Goal: Obtain resource: Obtain resource

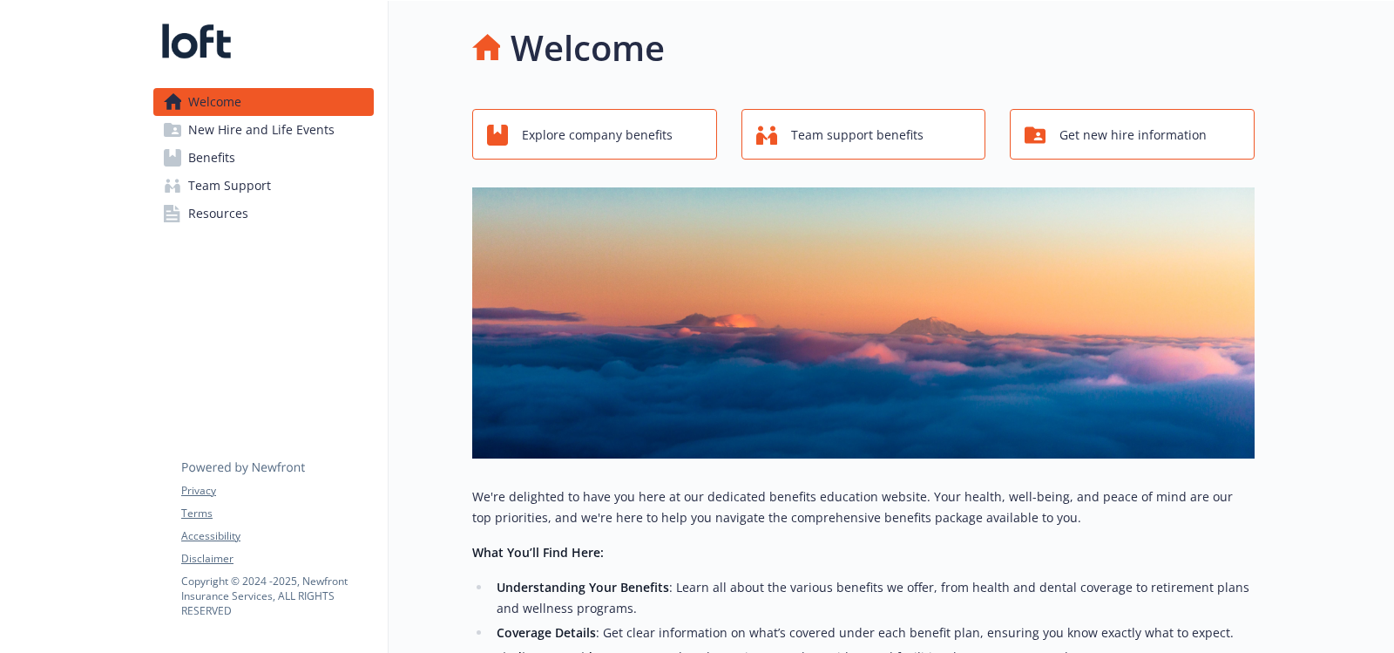
click at [205, 214] on span "Resources" at bounding box center [218, 214] width 60 height 28
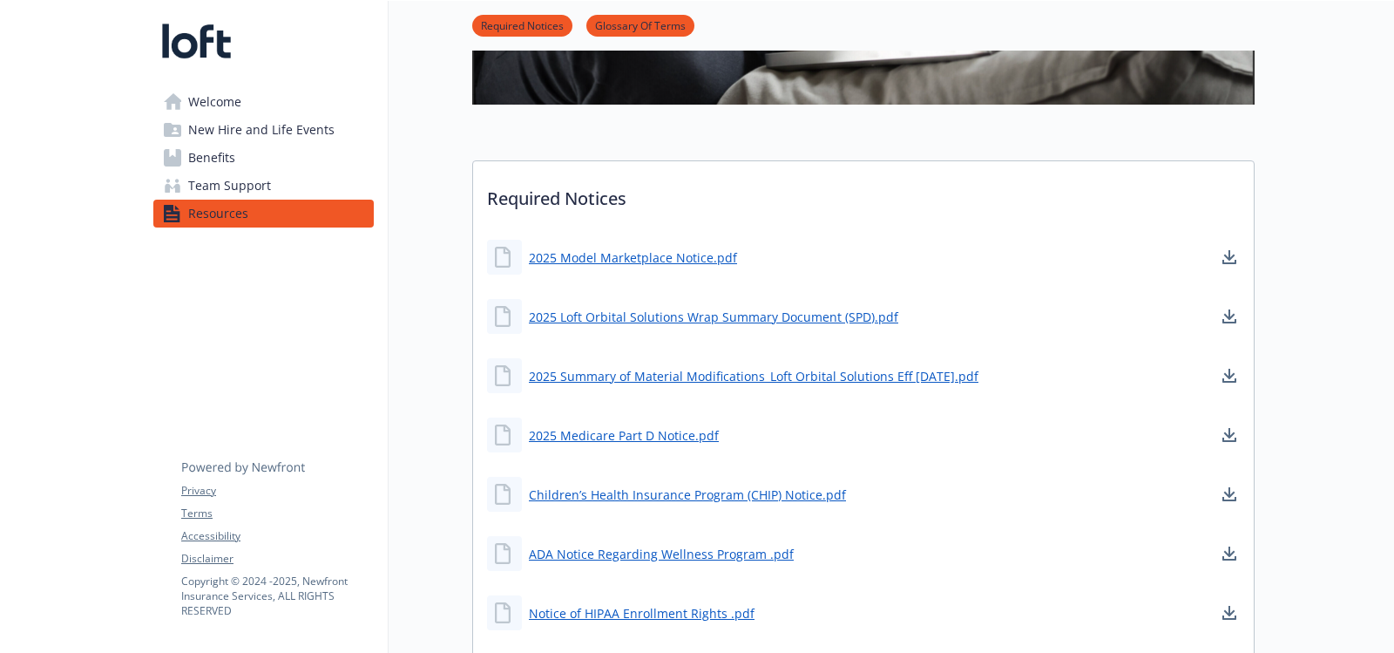
scroll to position [610, 0]
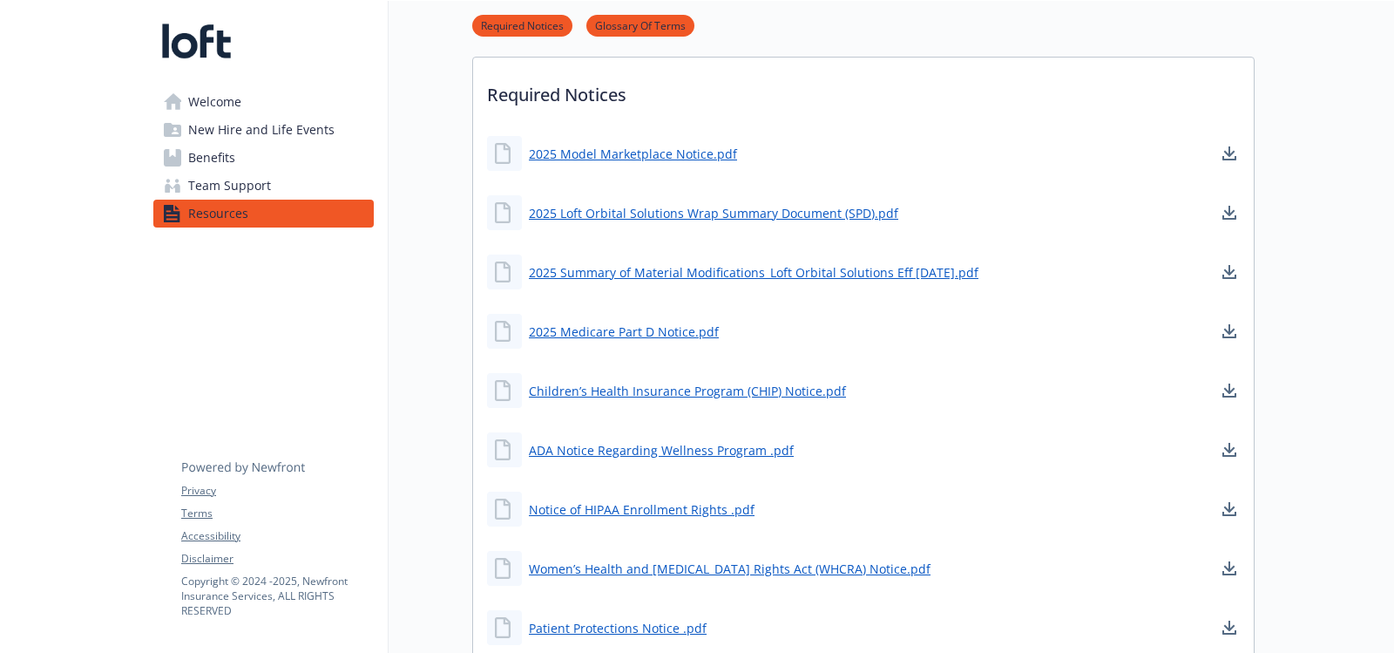
click at [1014, 39] on div "Required Notices Glossary Of Terms" at bounding box center [863, 26] width 782 height 50
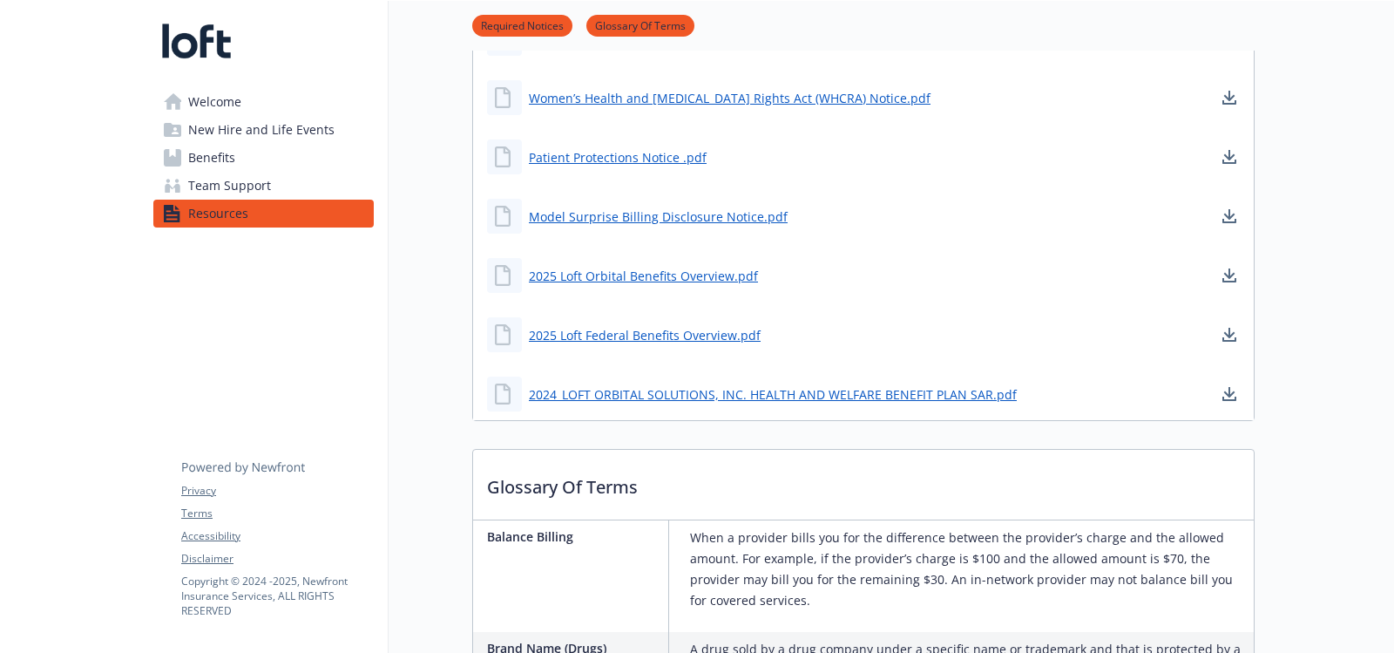
scroll to position [1169, 0]
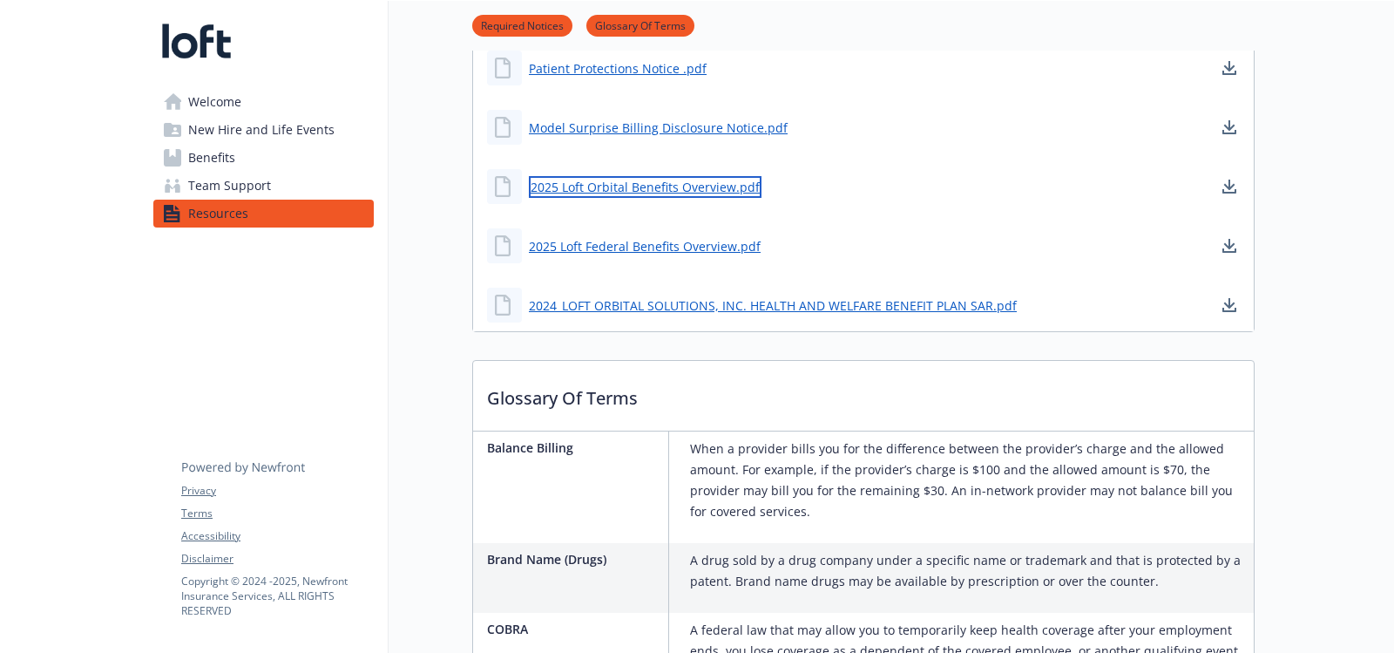
click at [692, 192] on link "2025 Loft Orbital Benefits Overview.pdf" at bounding box center [645, 187] width 233 height 22
